Goal: Communication & Community: Ask a question

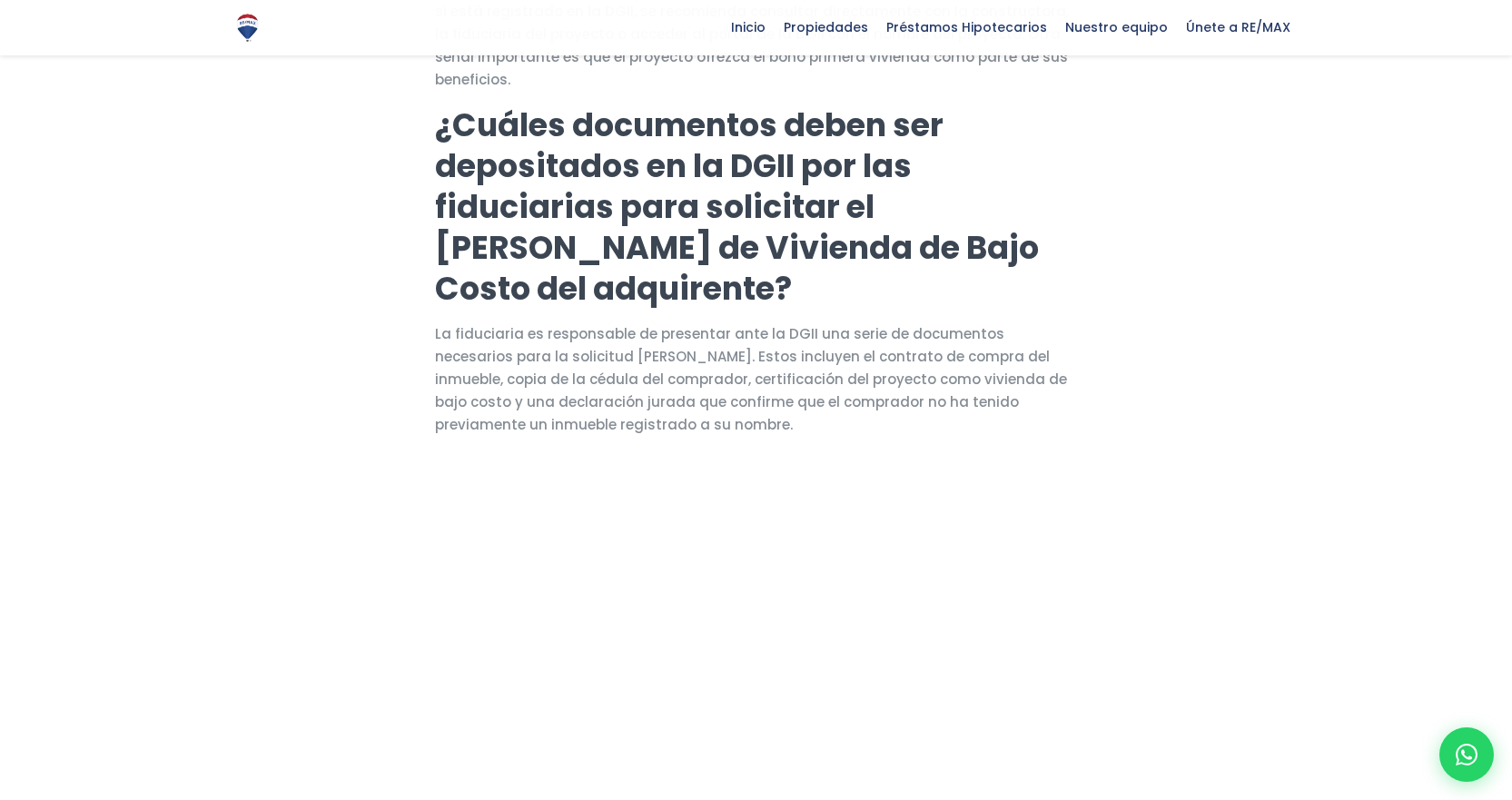
scroll to position [1533, 0]
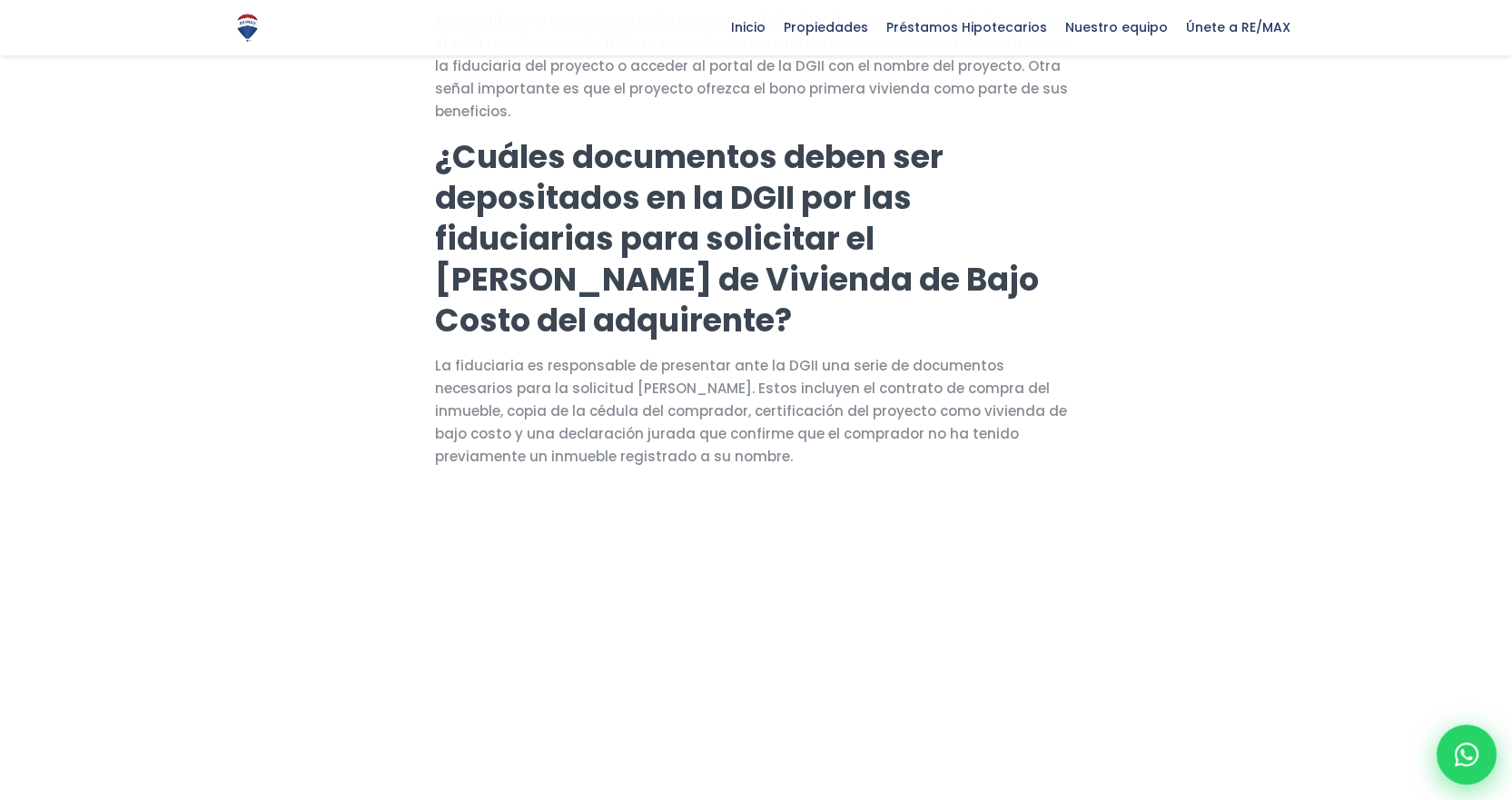
click at [1380, 630] on div at bounding box center [1466, 755] width 60 height 60
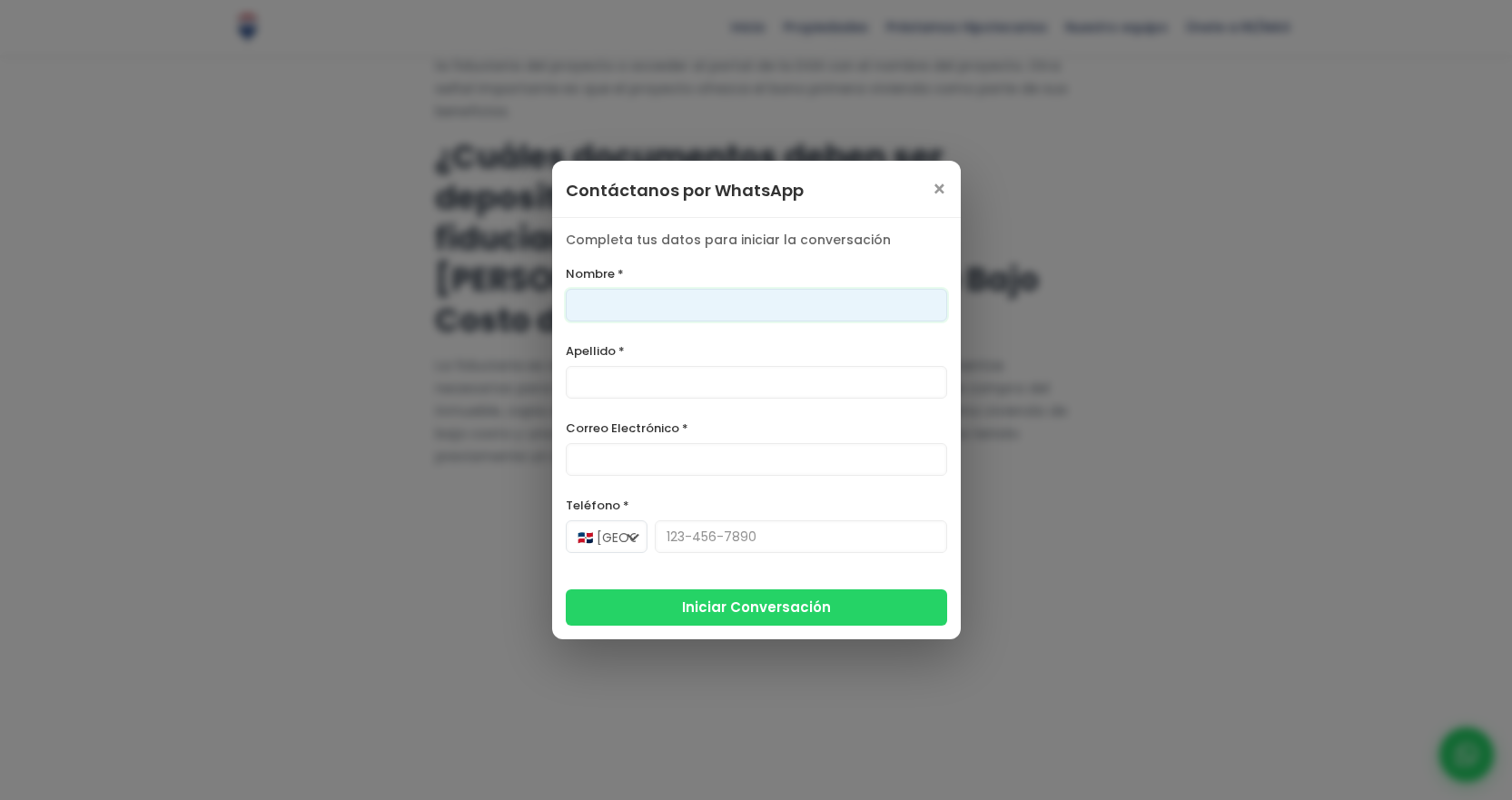
click at [668, 308] on input "Nombre *" at bounding box center [756, 305] width 381 height 33
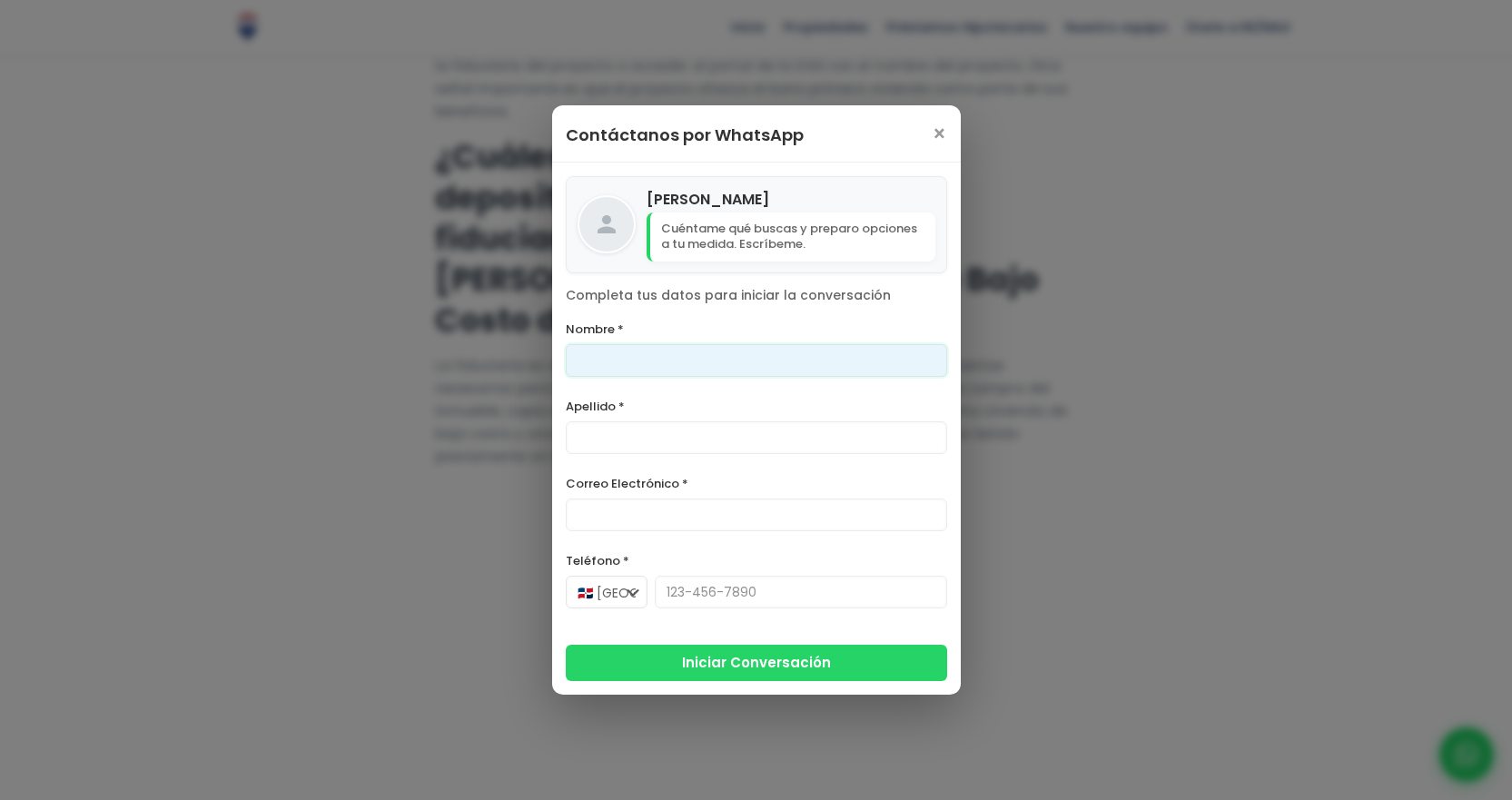
type input "[PERSON_NAME]"
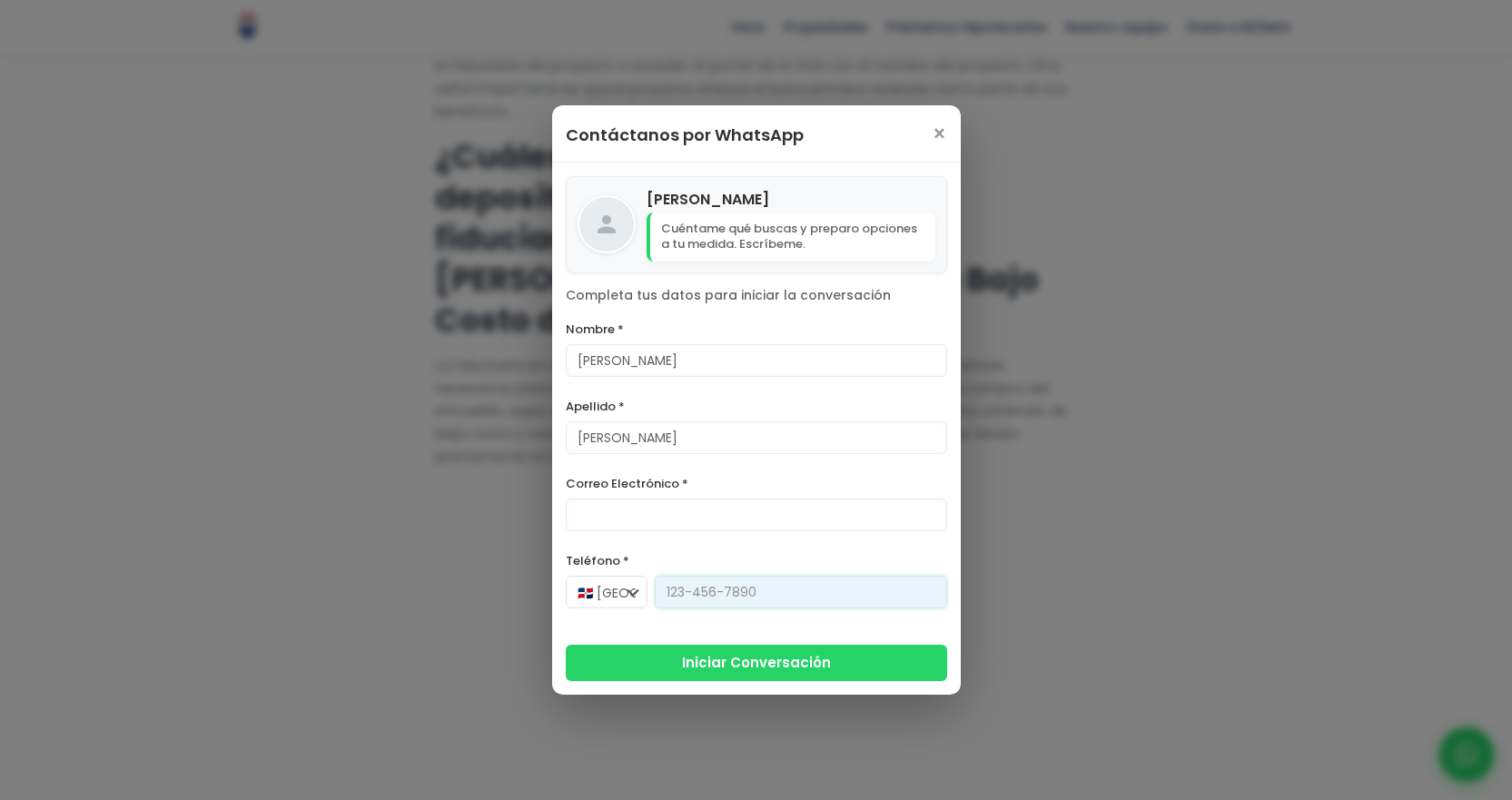
type input "[PHONE_NUMBER]"
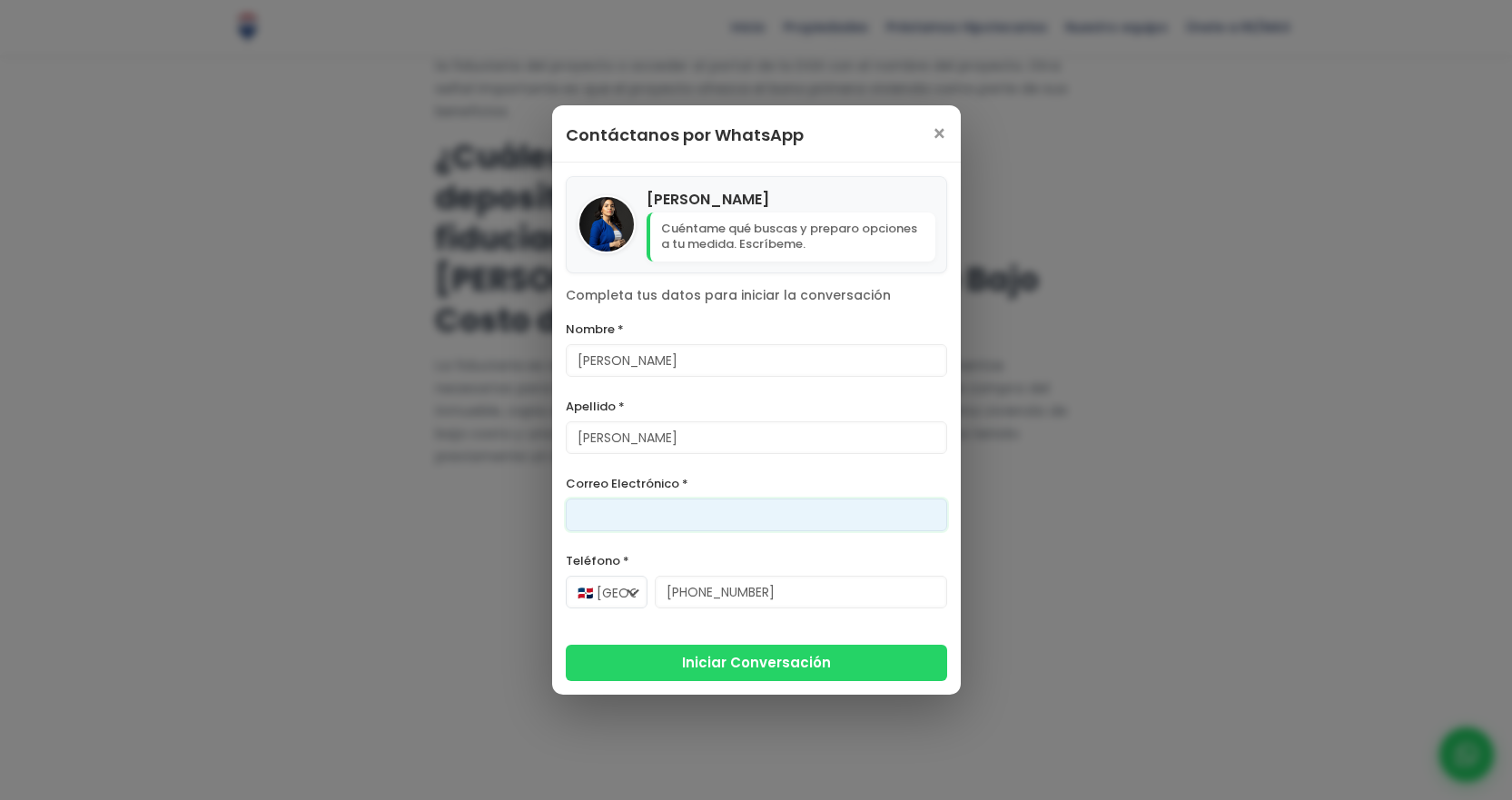
click at [617, 512] on input "Correo Electrónico *" at bounding box center [756, 514] width 381 height 33
type input "[PERSON_NAME][EMAIL_ADDRESS][PERSON_NAME][DOMAIN_NAME]"
click at [751, 230] on p "Cuéntame qué buscas y preparo opciones a tu medida. Escríbeme." at bounding box center [790, 236] width 289 height 49
click at [670, 295] on p "Completa tus datos para iniciar la conversación" at bounding box center [756, 296] width 381 height 18
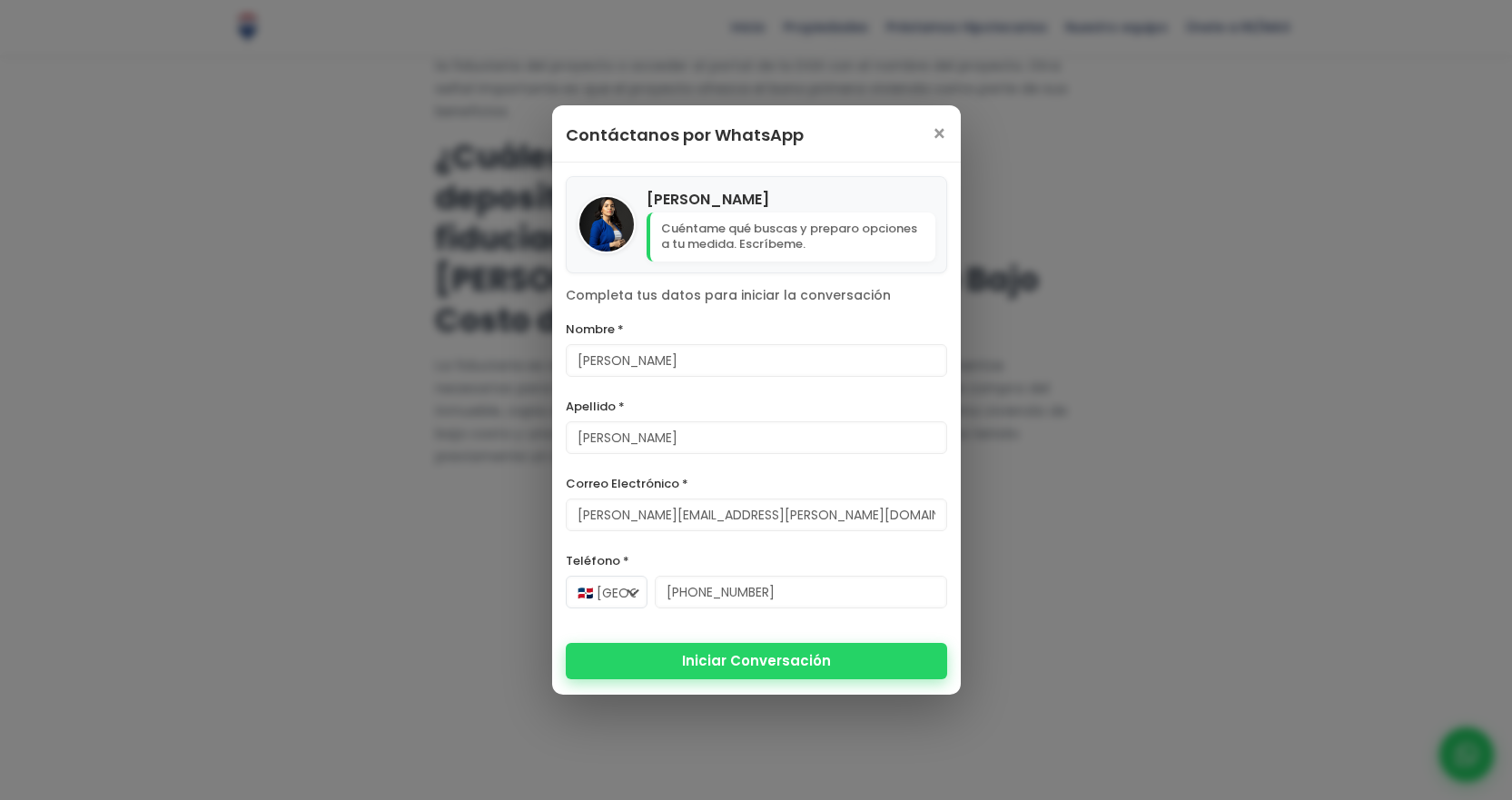
click at [756, 630] on button "Iniciar Conversación" at bounding box center [756, 661] width 381 height 36
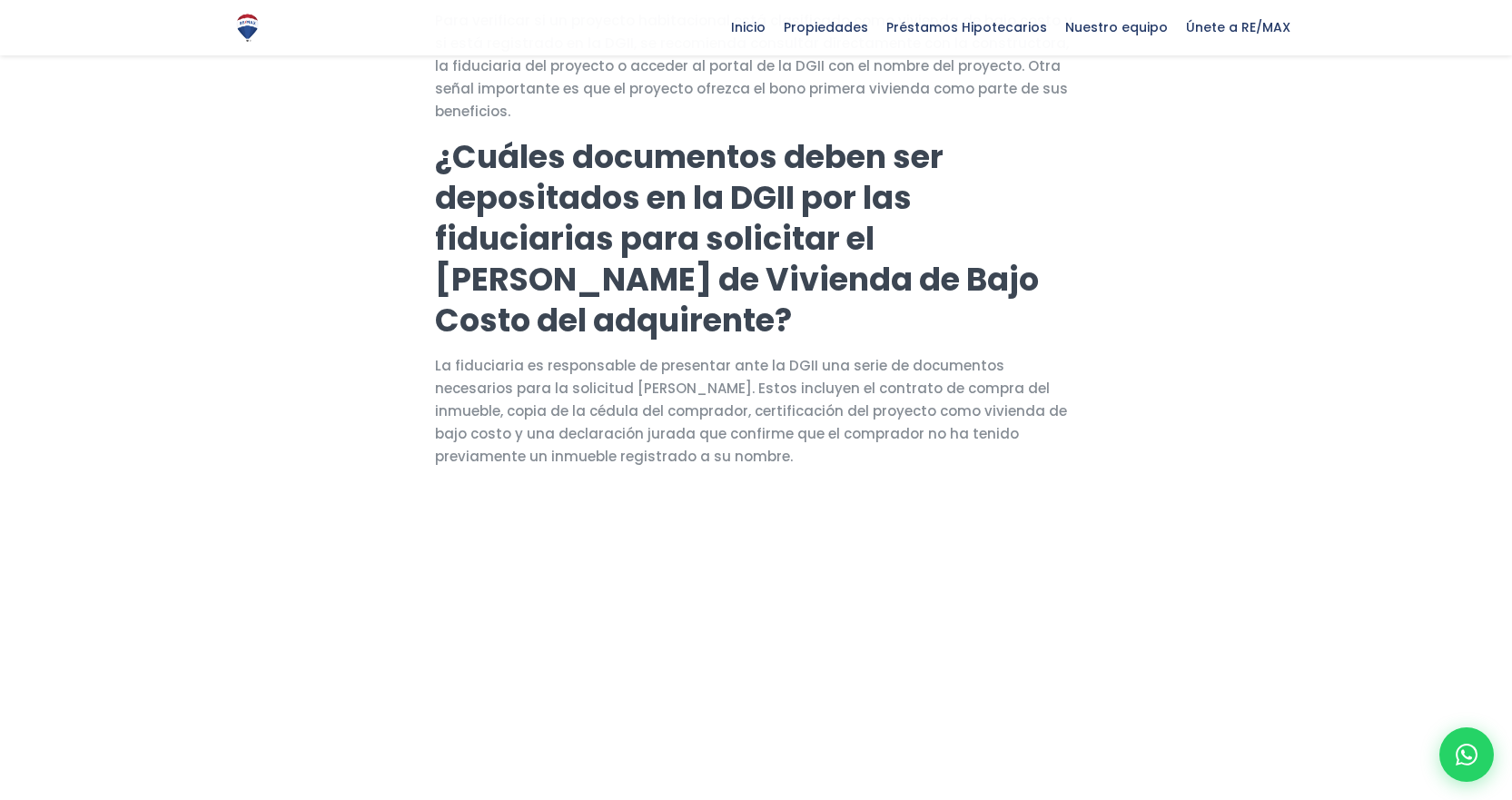
scroll to position [988, 0]
